Goal: Task Accomplishment & Management: Manage account settings

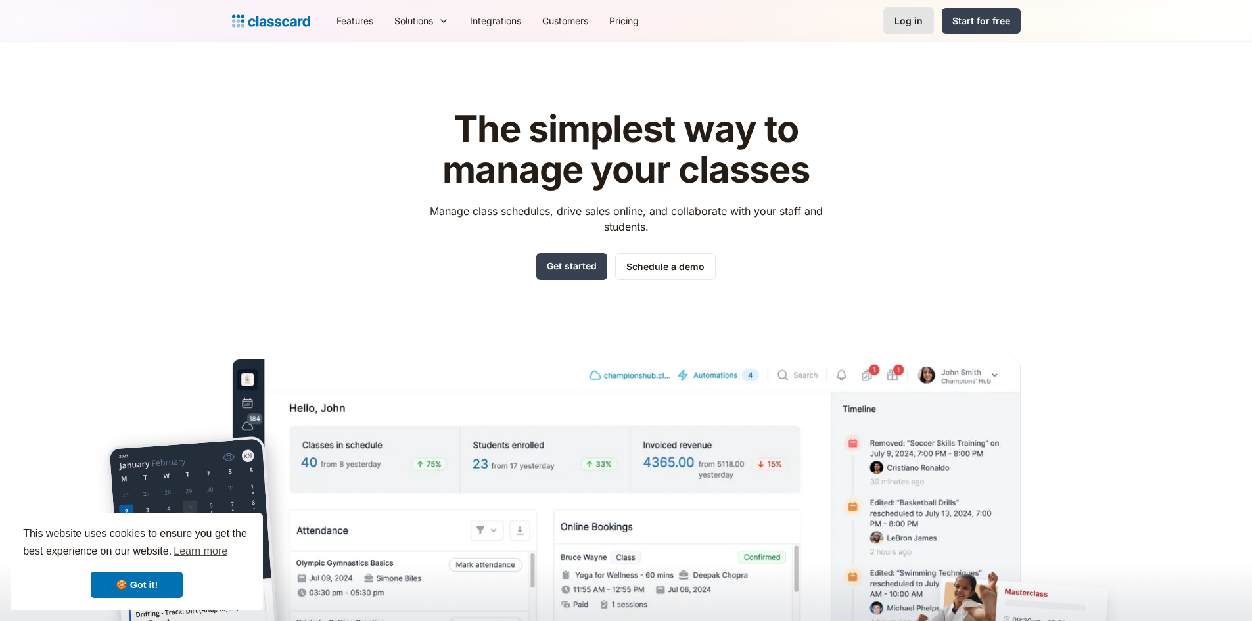
click at [917, 28] on link "Log in" at bounding box center [908, 20] width 51 height 27
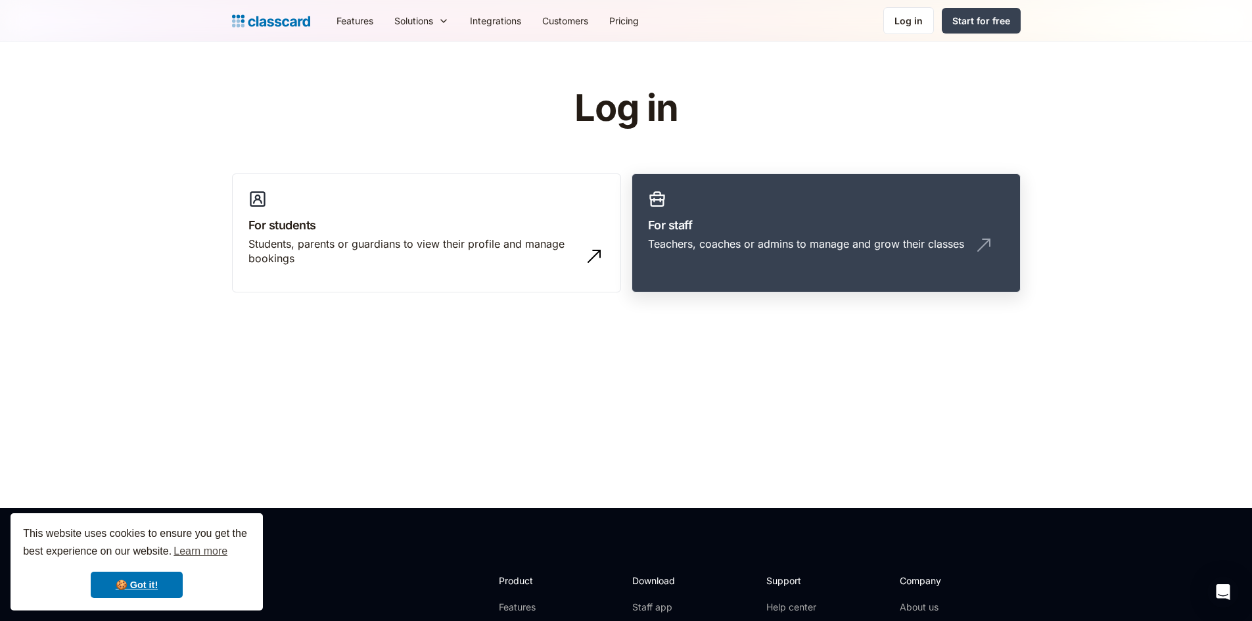
click at [706, 237] on div "Teachers, coaches or admins to manage and grow their classes" at bounding box center [806, 244] width 316 height 14
